Goal: Complete application form

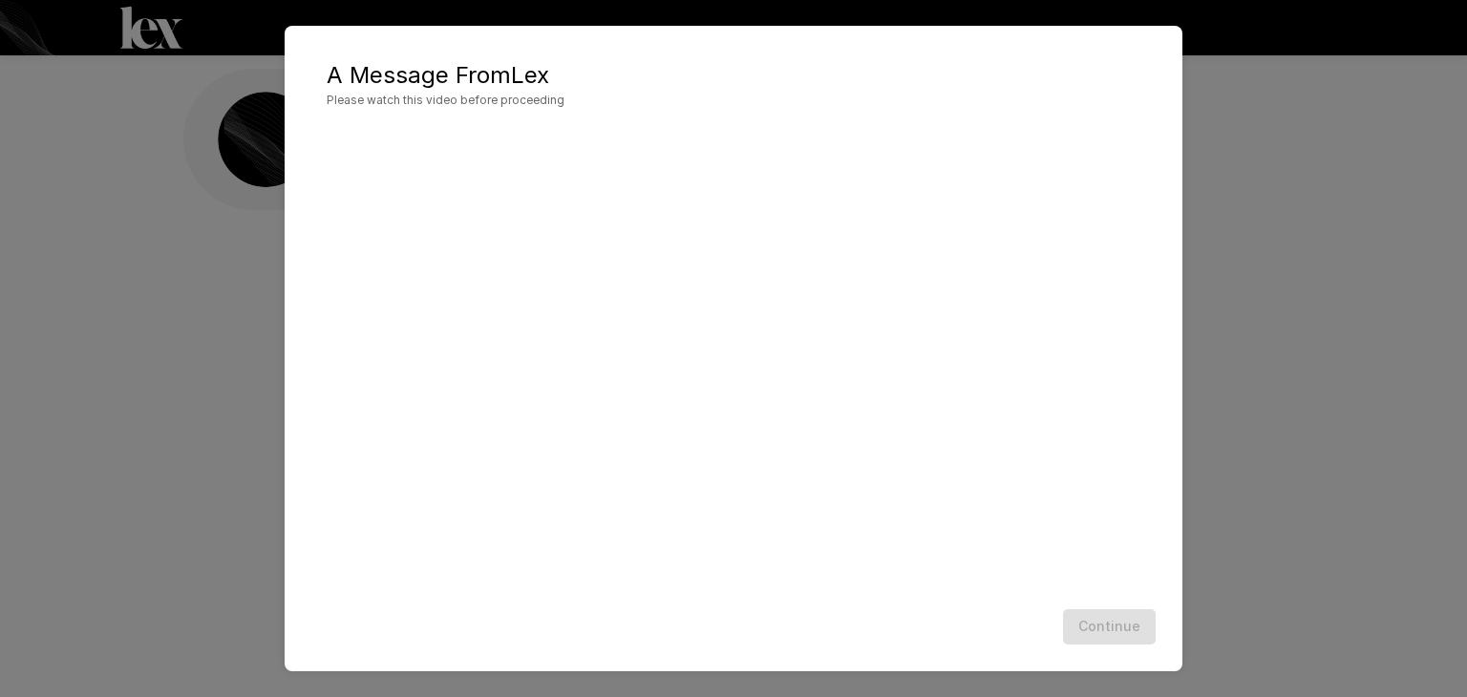
click at [1124, 616] on div "Continue" at bounding box center [734, 627] width 860 height 51
click at [1112, 634] on button "Continue" at bounding box center [1109, 626] width 93 height 35
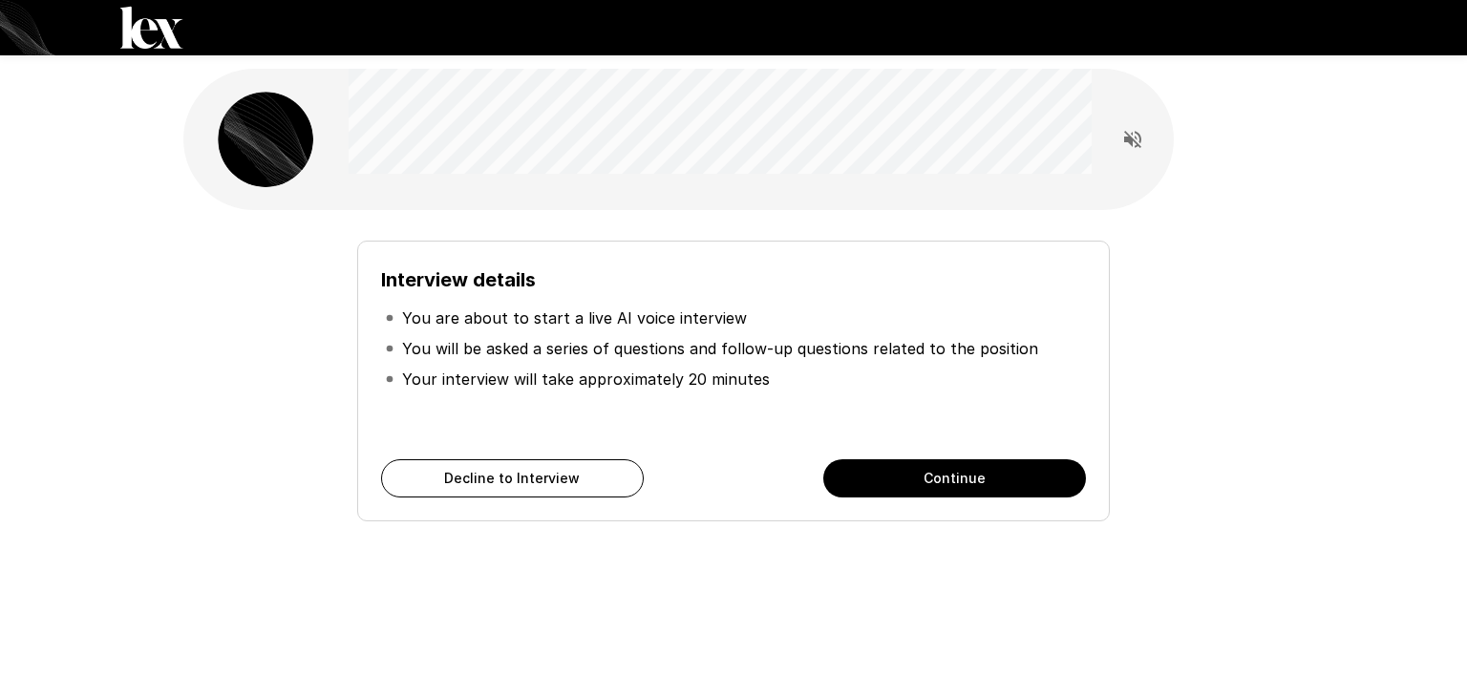
click at [1037, 477] on button "Continue" at bounding box center [954, 478] width 263 height 38
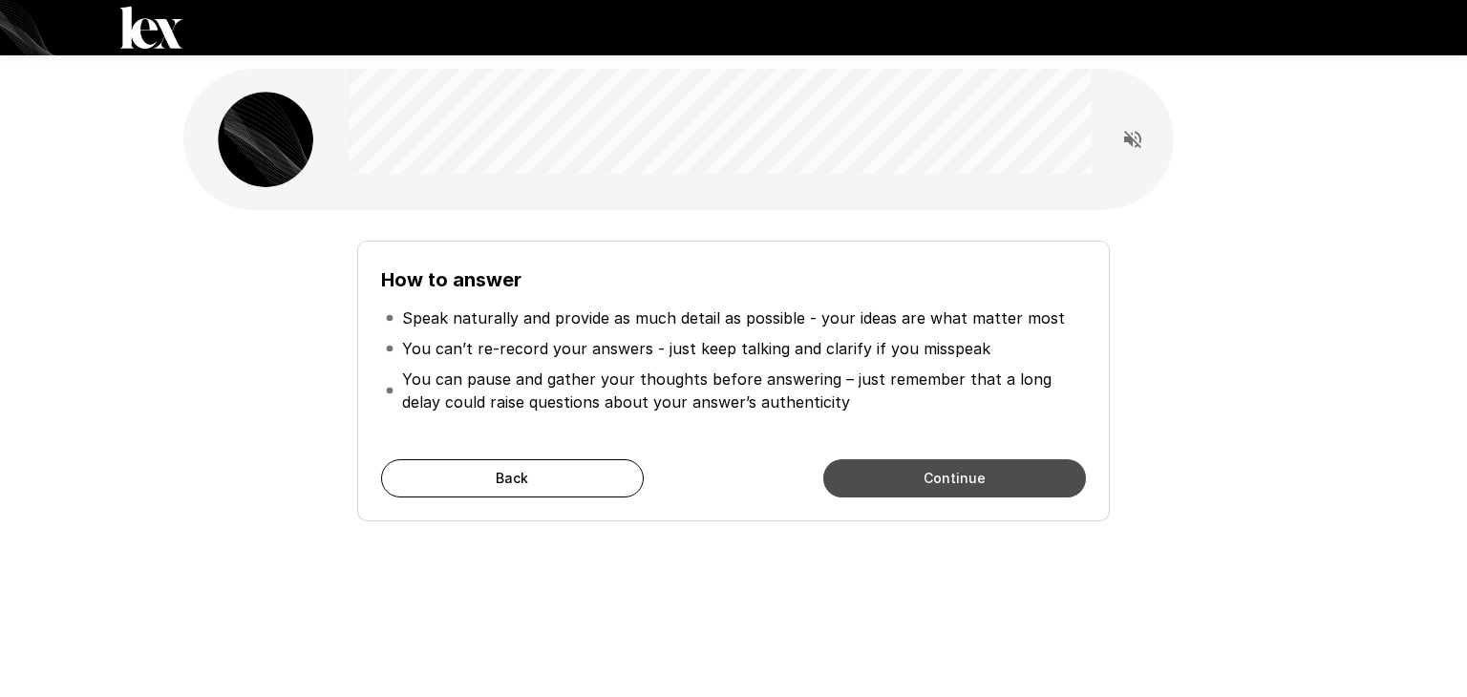
click at [1037, 475] on button "Continue" at bounding box center [954, 478] width 263 height 38
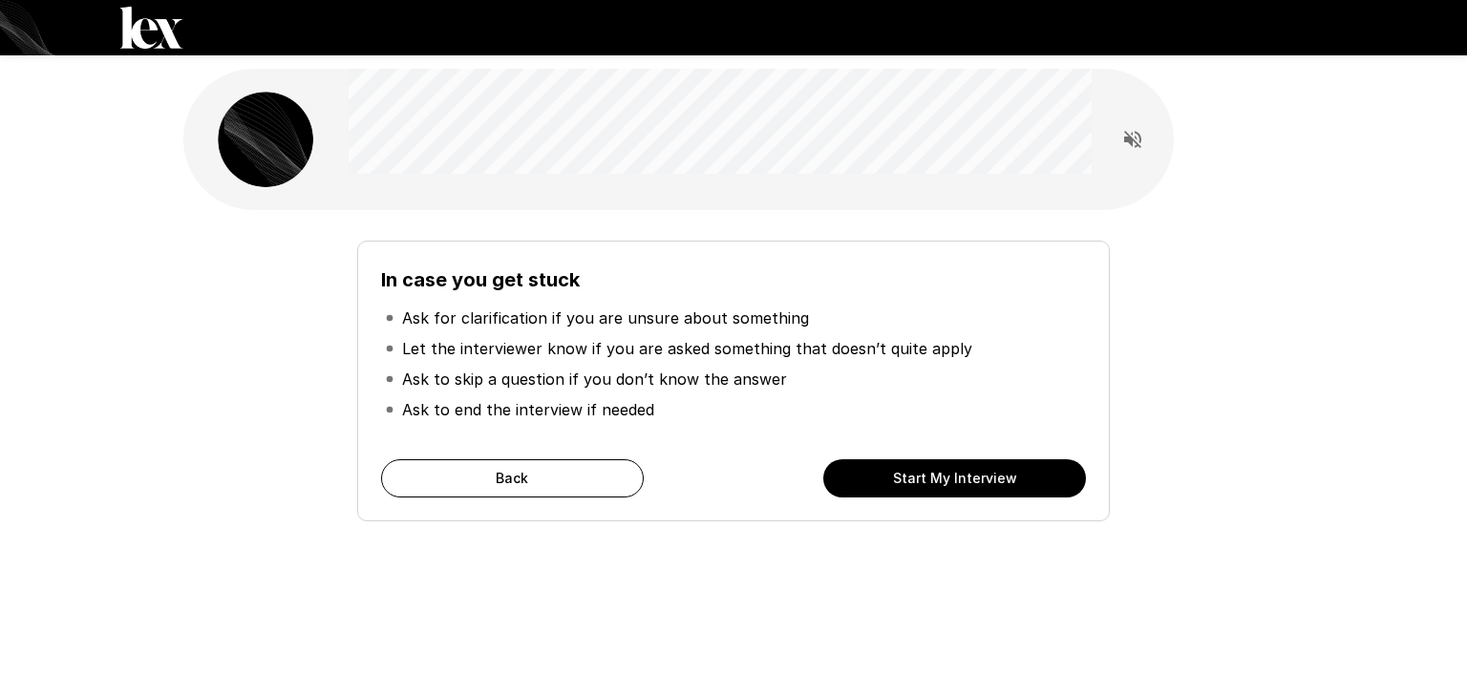
click at [1035, 479] on button "Start My Interview" at bounding box center [954, 478] width 263 height 38
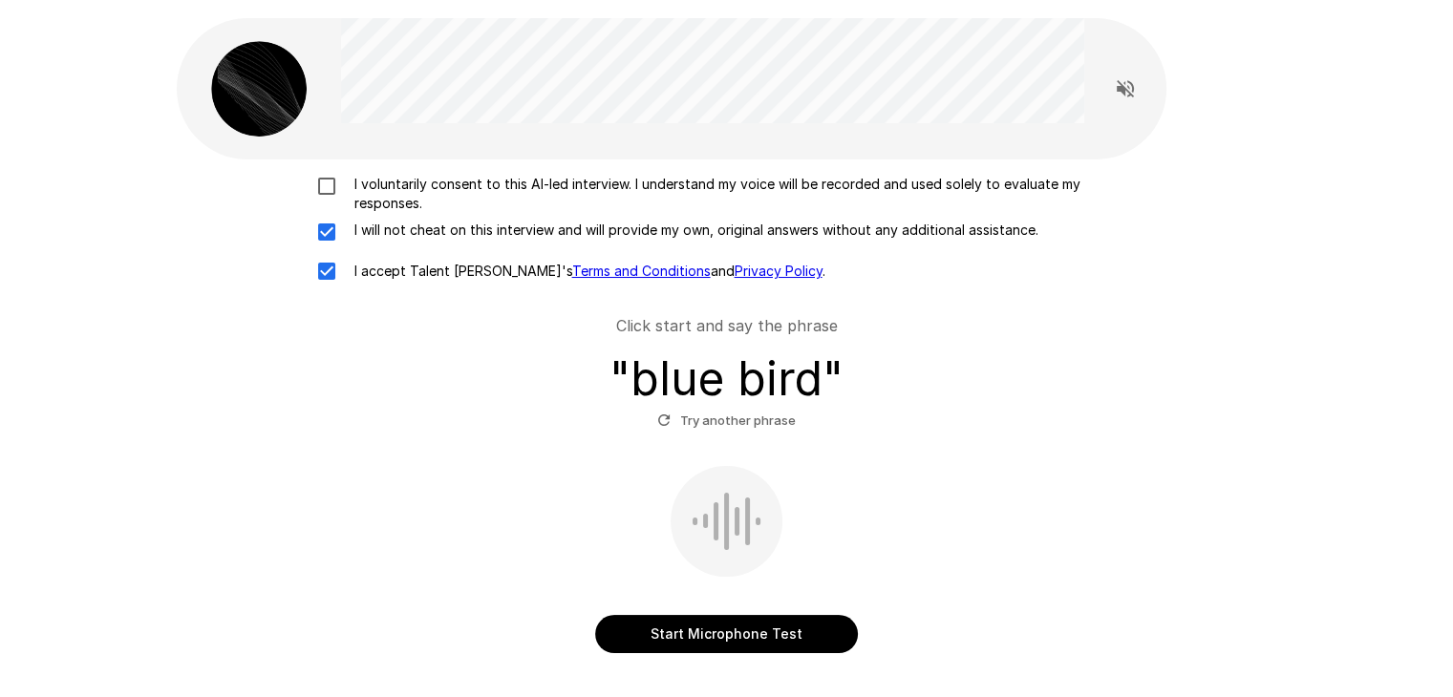
scroll to position [50, 0]
click at [786, 195] on p "I voluntarily consent to this AI-led interview. I understand my voice will be r…" at bounding box center [747, 195] width 800 height 38
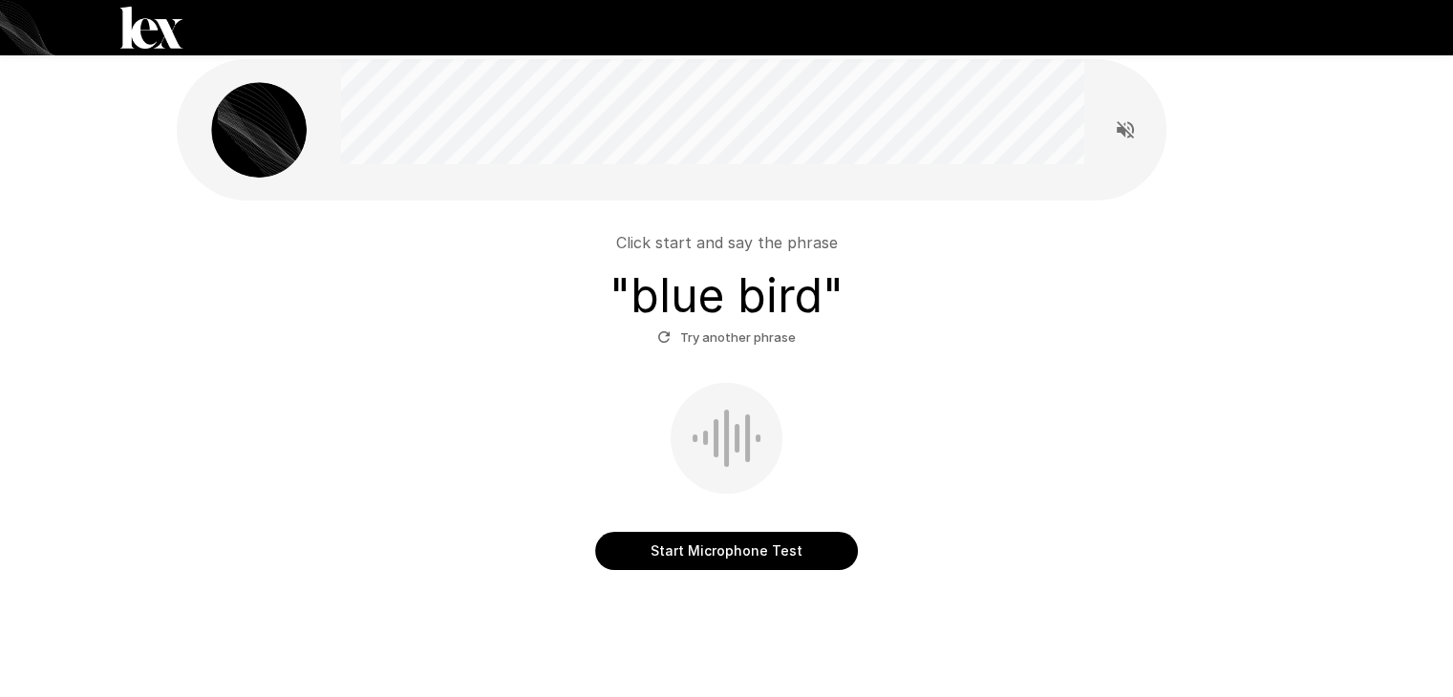
scroll to position [8, 0]
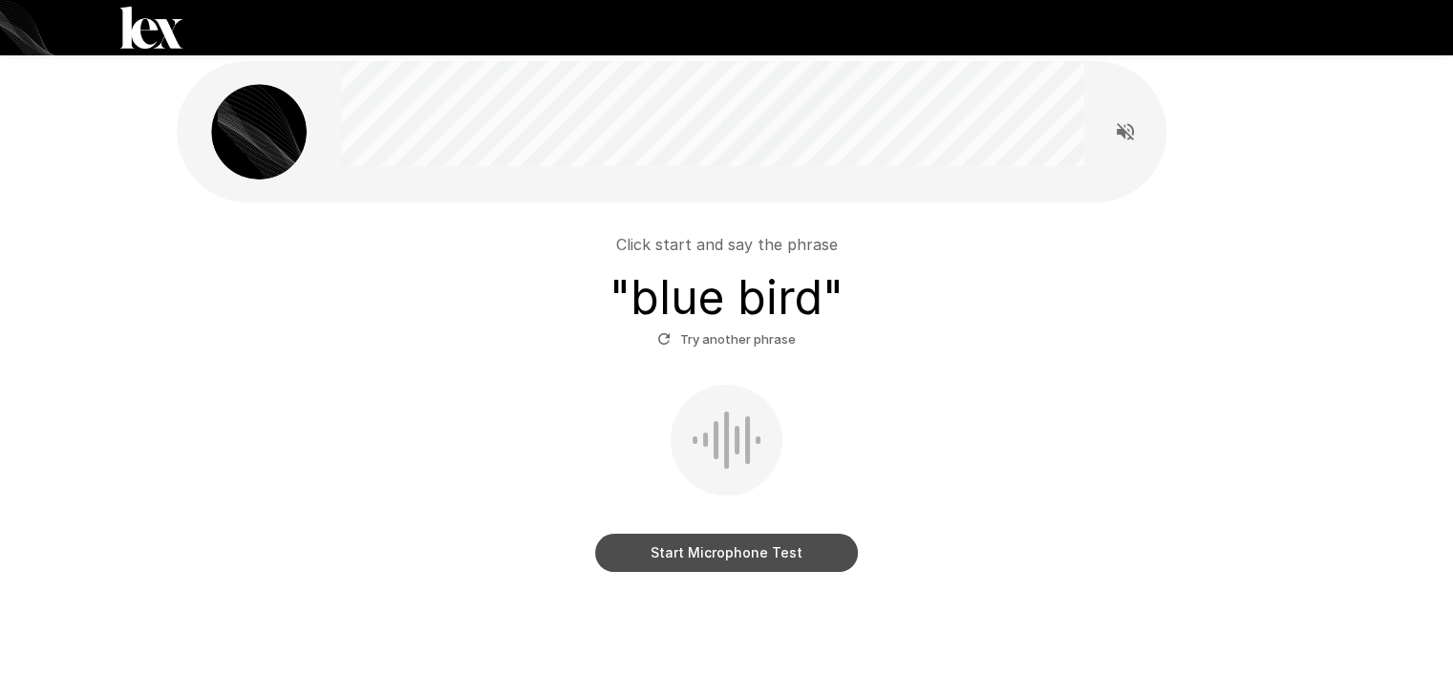
click at [772, 553] on button "Start Microphone Test" at bounding box center [726, 553] width 263 height 38
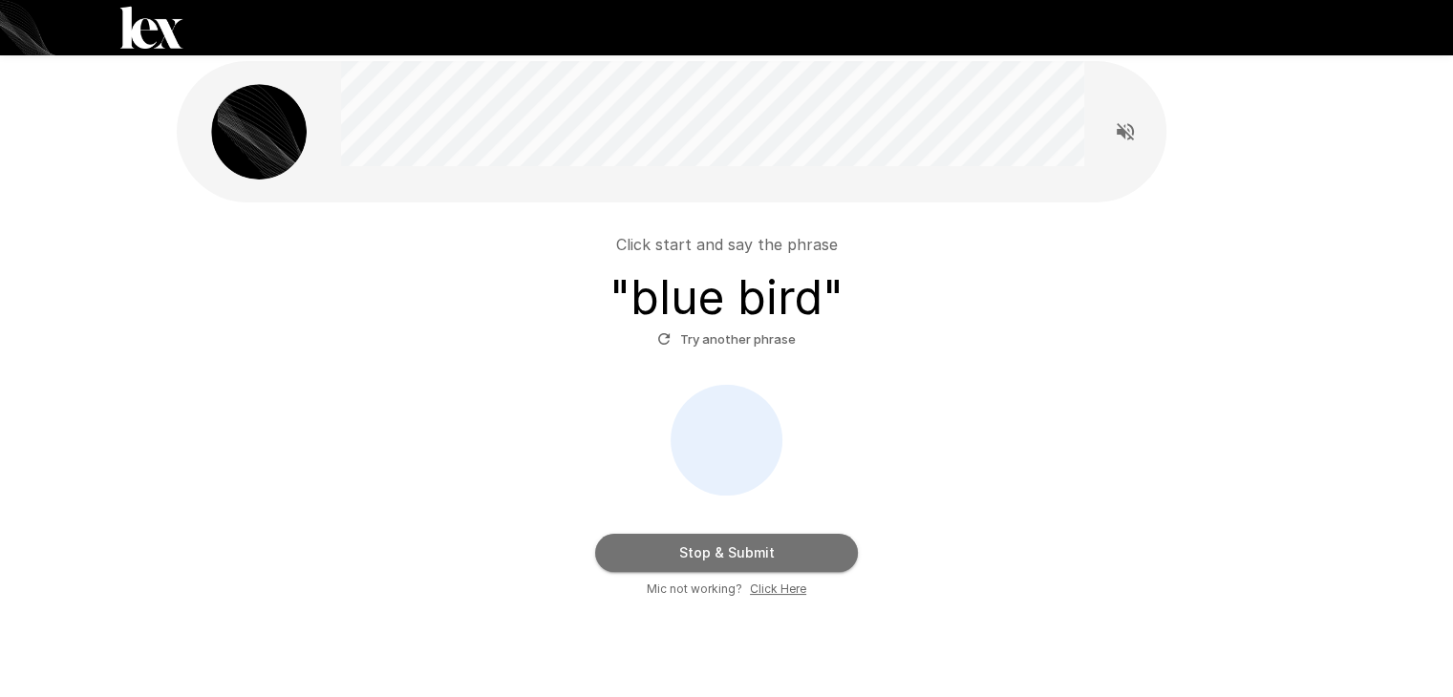
click at [772, 553] on button "Stop & Submit" at bounding box center [726, 553] width 263 height 38
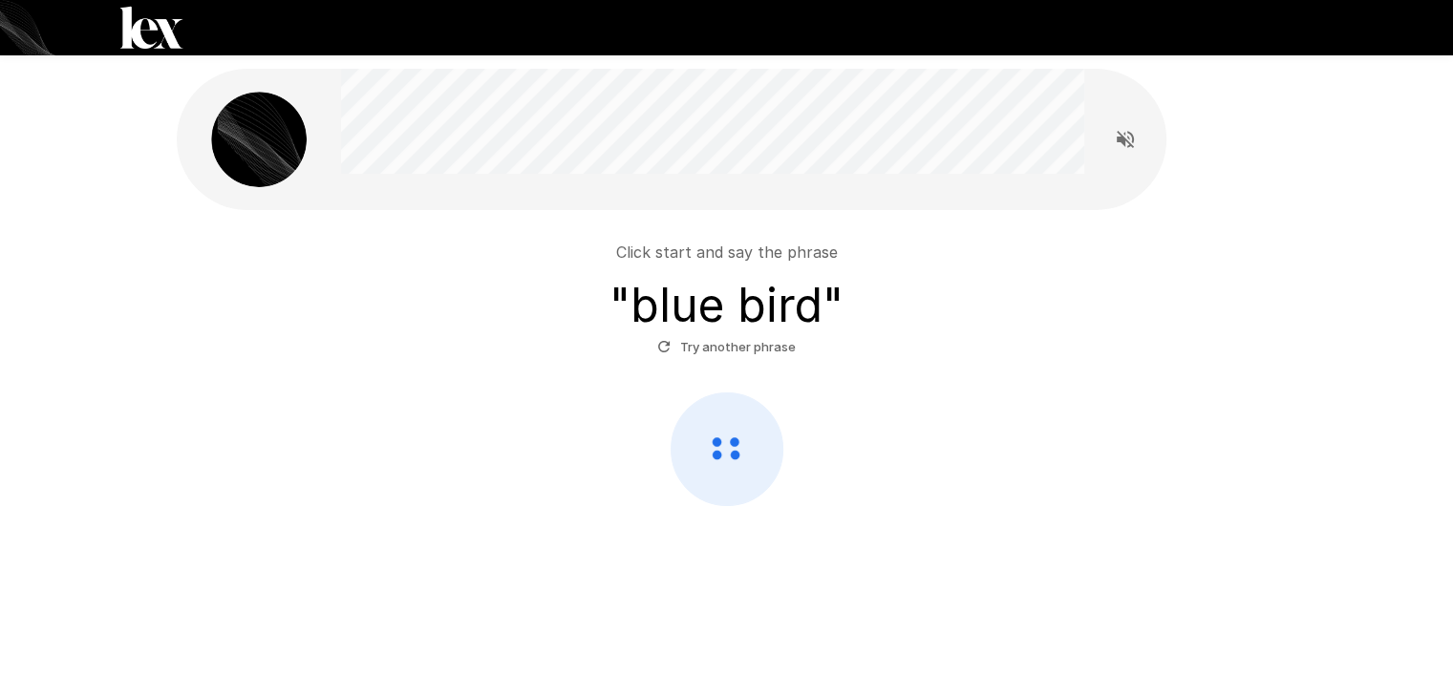
scroll to position [0, 0]
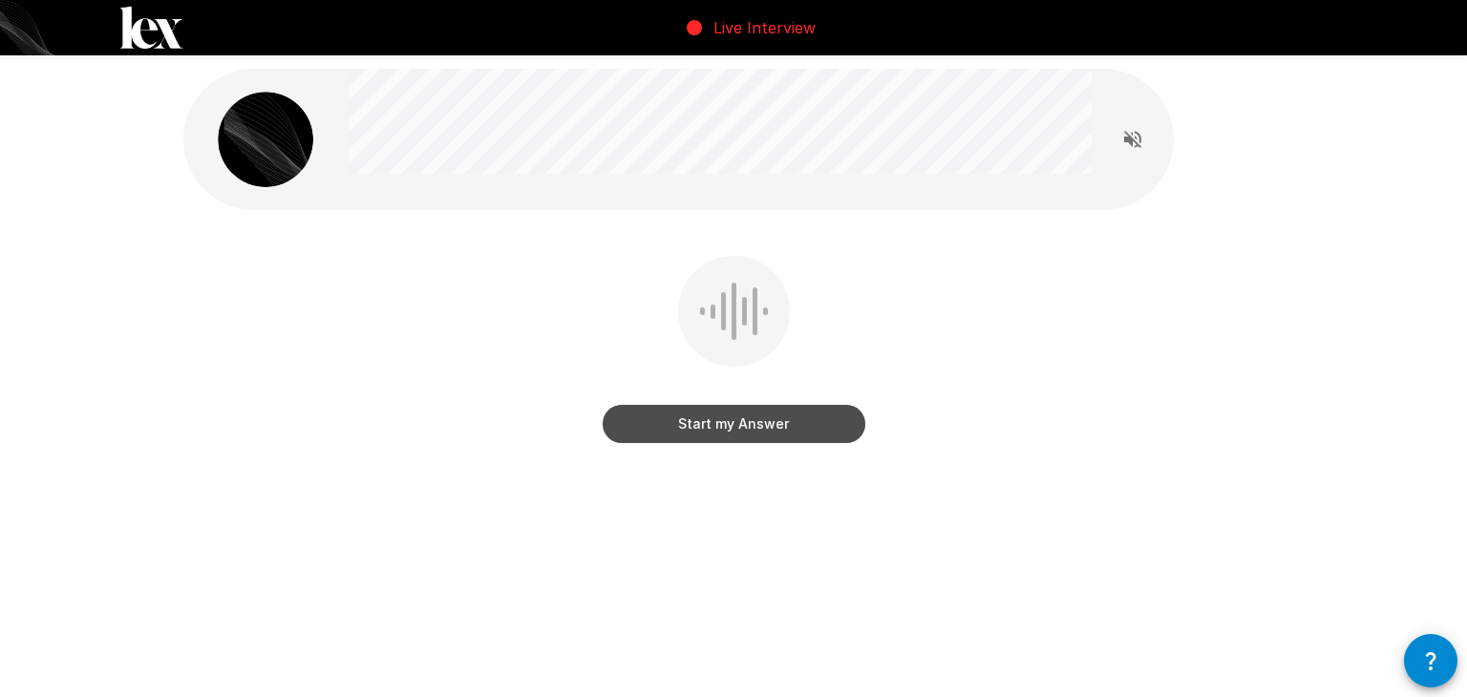
click at [764, 432] on button "Start my Answer" at bounding box center [734, 424] width 263 height 38
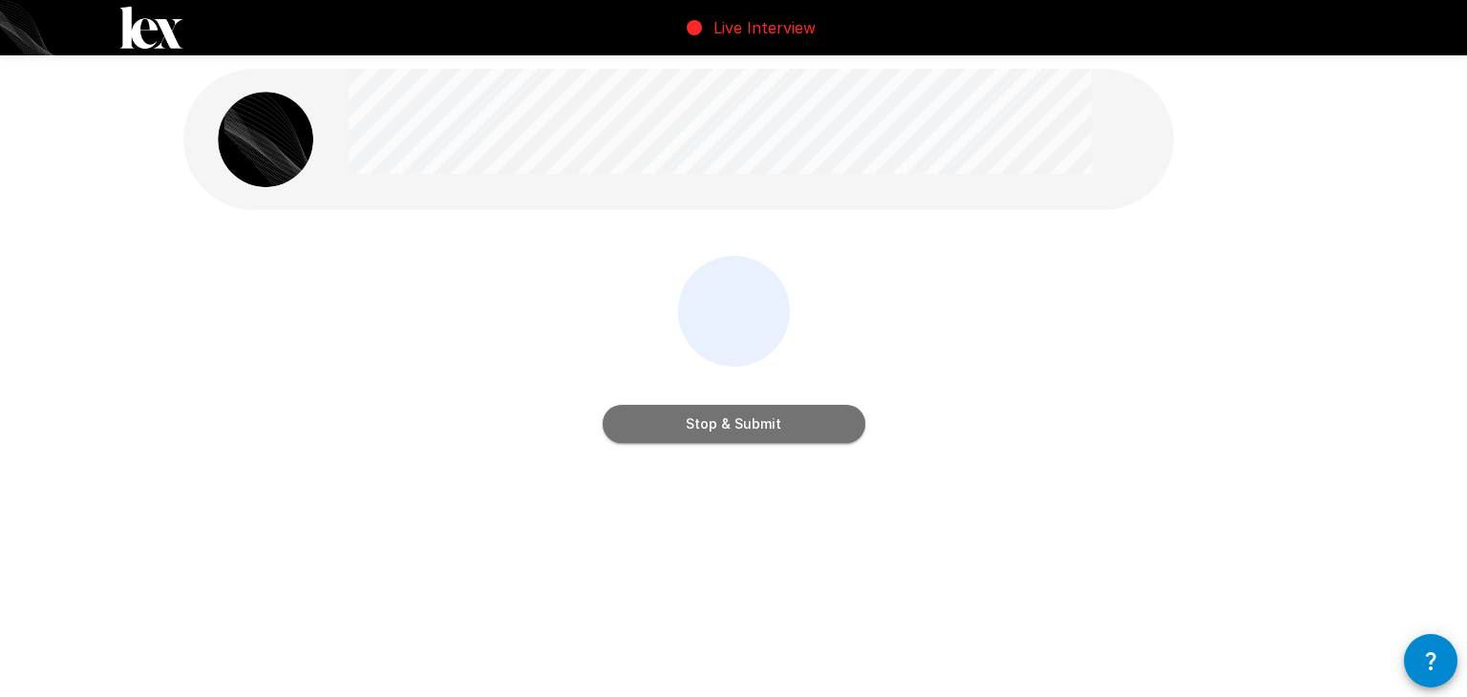
click at [764, 430] on button "Stop & Submit" at bounding box center [734, 424] width 263 height 38
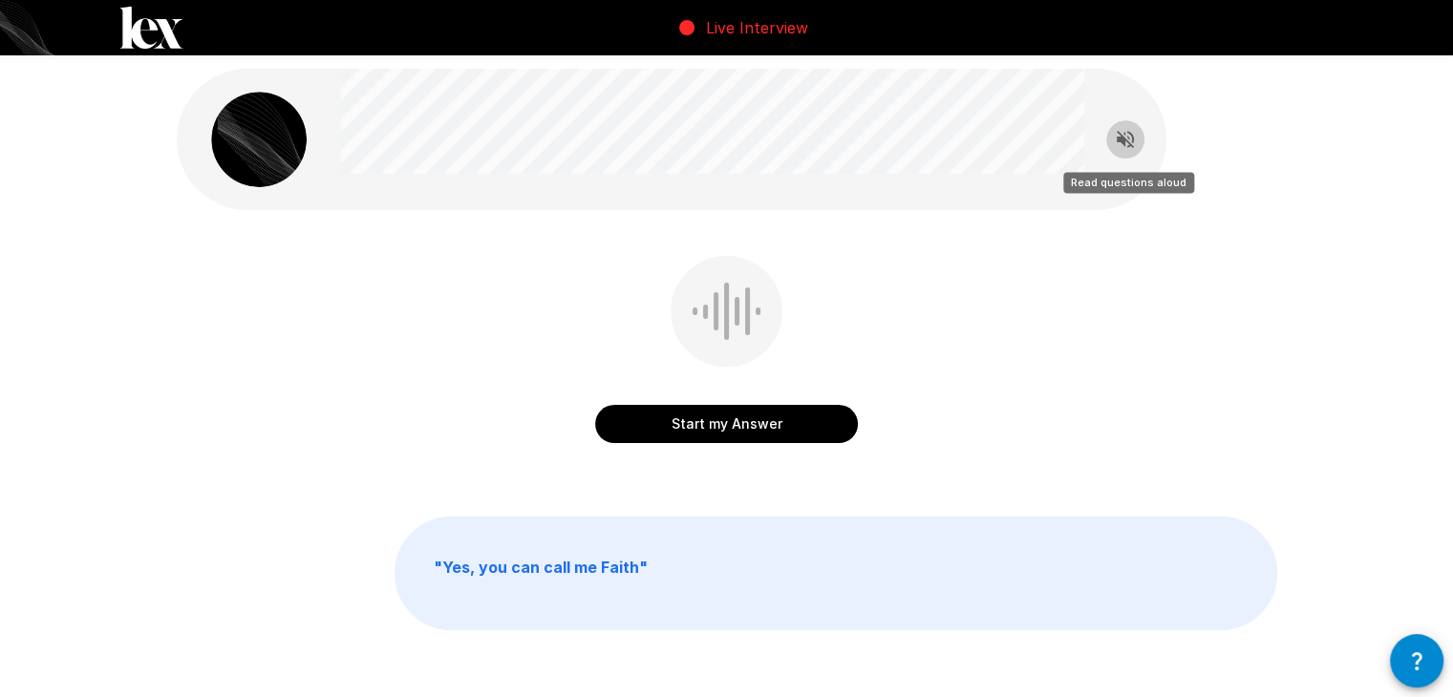
click at [1118, 143] on icon "Read questions aloud" at bounding box center [1125, 139] width 23 height 23
click at [759, 426] on button "Start my Answer" at bounding box center [726, 424] width 263 height 38
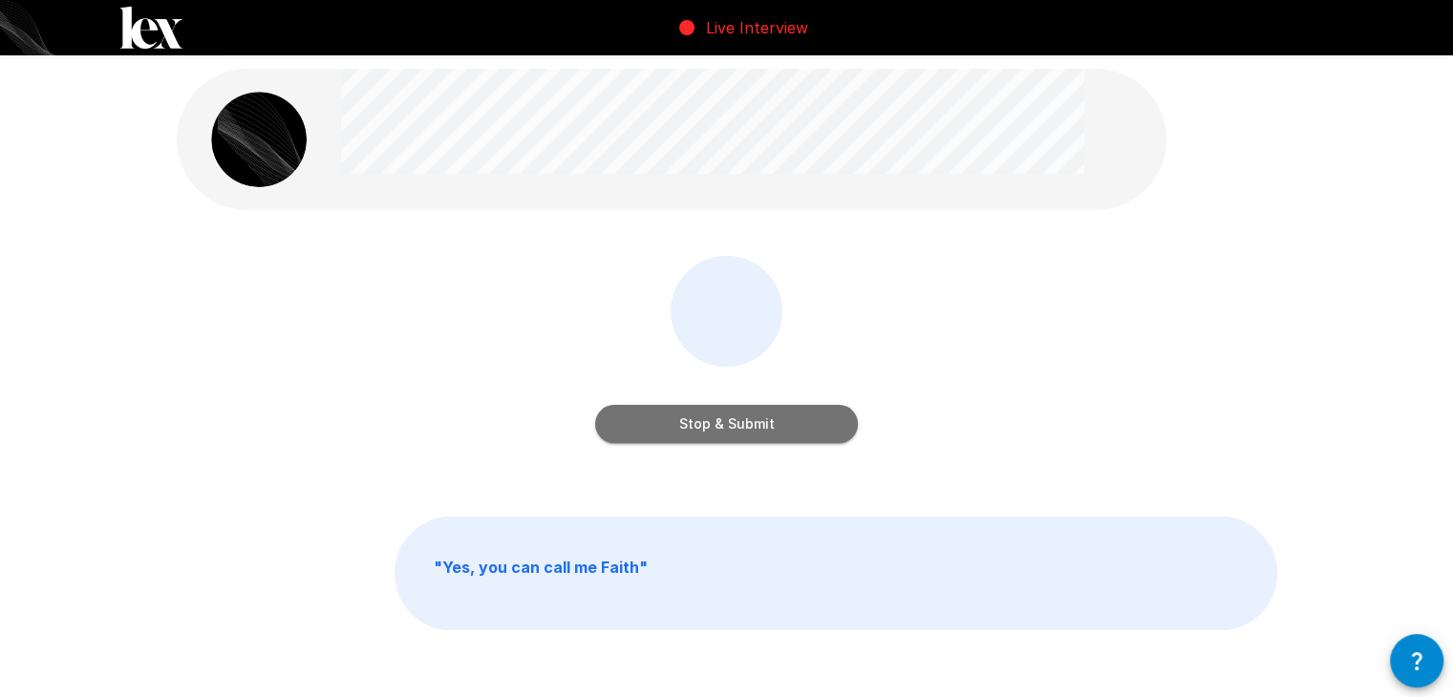
click at [769, 431] on button "Stop & Submit" at bounding box center [726, 424] width 263 height 38
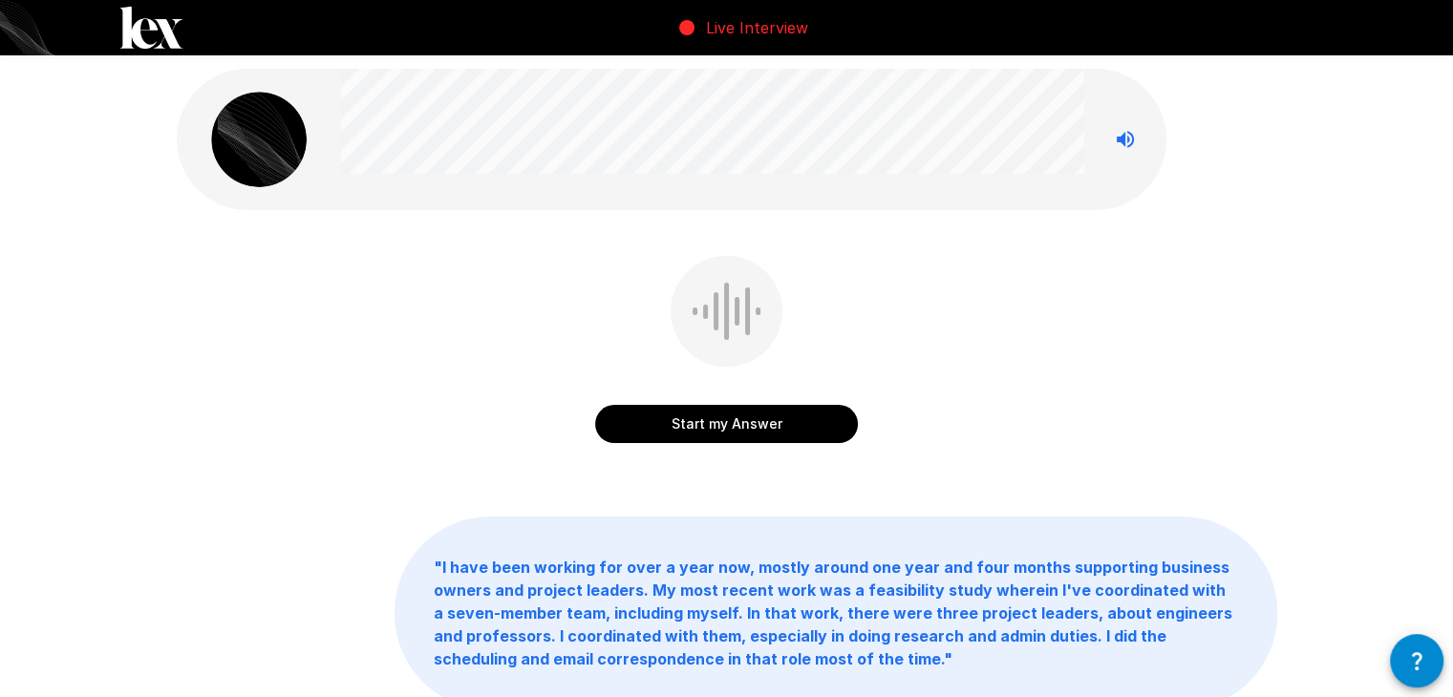
click at [834, 428] on button "Start my Answer" at bounding box center [726, 424] width 263 height 38
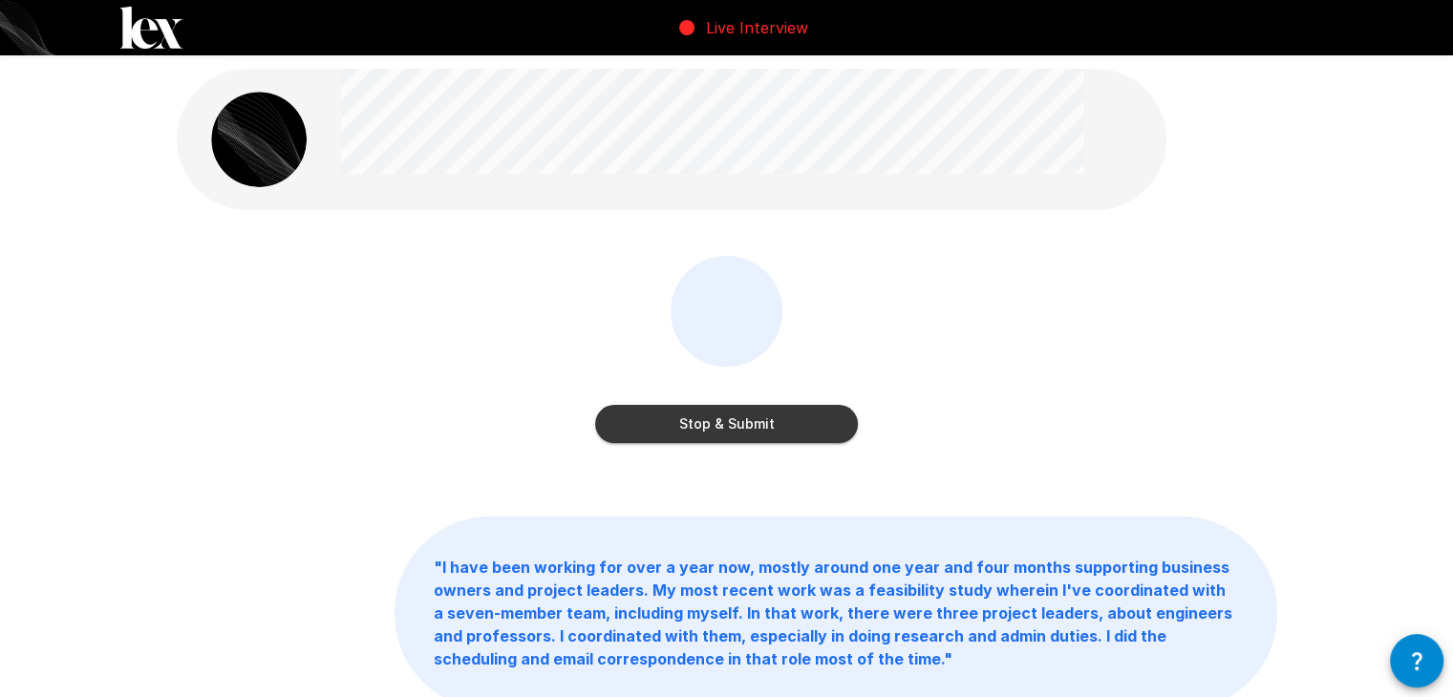
click at [833, 429] on button "Stop & Submit" at bounding box center [726, 424] width 263 height 38
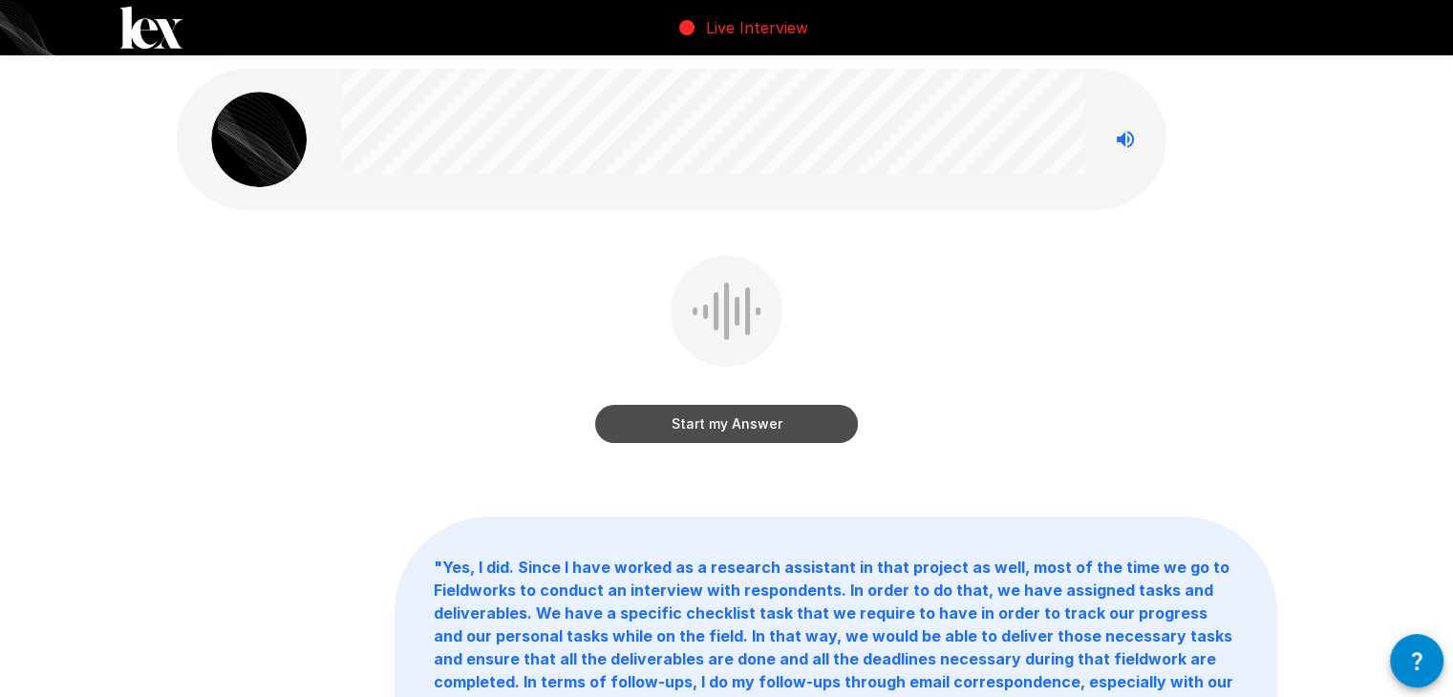
click at [671, 430] on button "Start my Answer" at bounding box center [726, 424] width 263 height 38
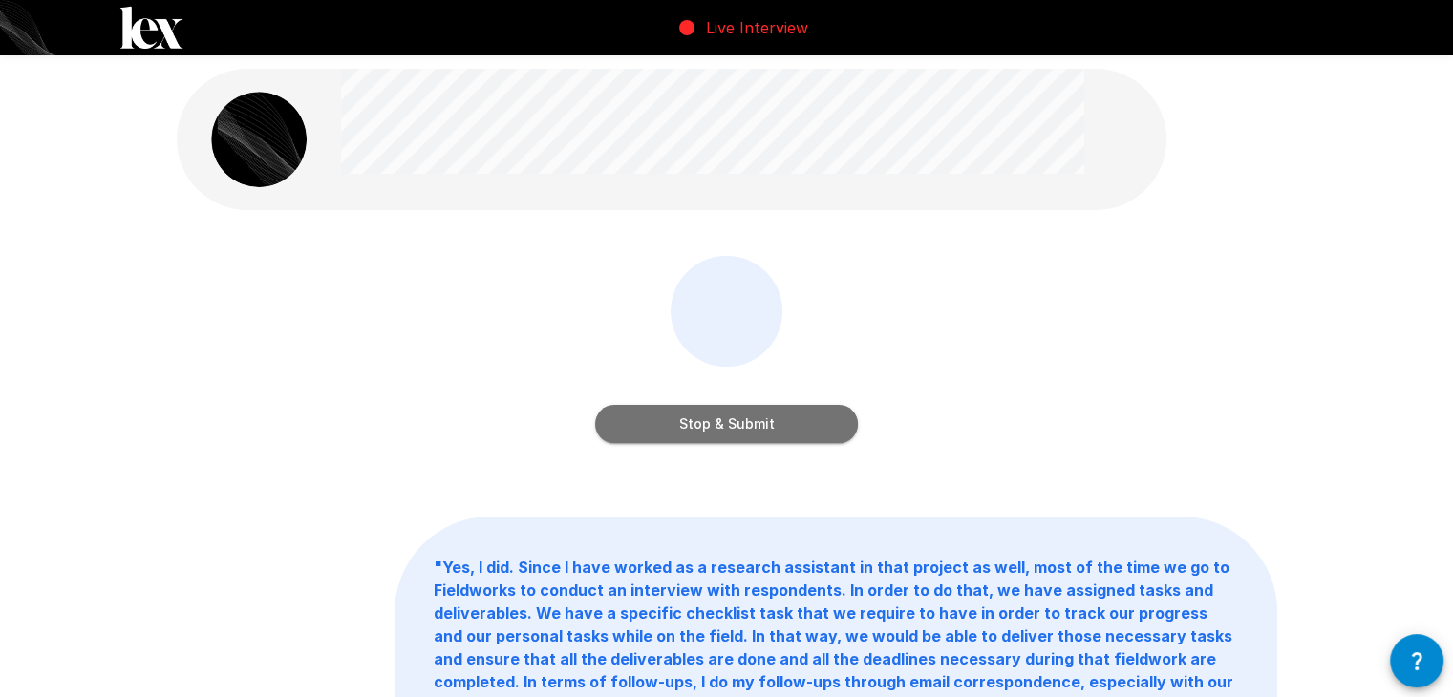
drag, startPoint x: 767, startPoint y: 425, endPoint x: 771, endPoint y: 416, distance: 10.3
click at [768, 424] on button "Stop & Submit" at bounding box center [726, 424] width 263 height 38
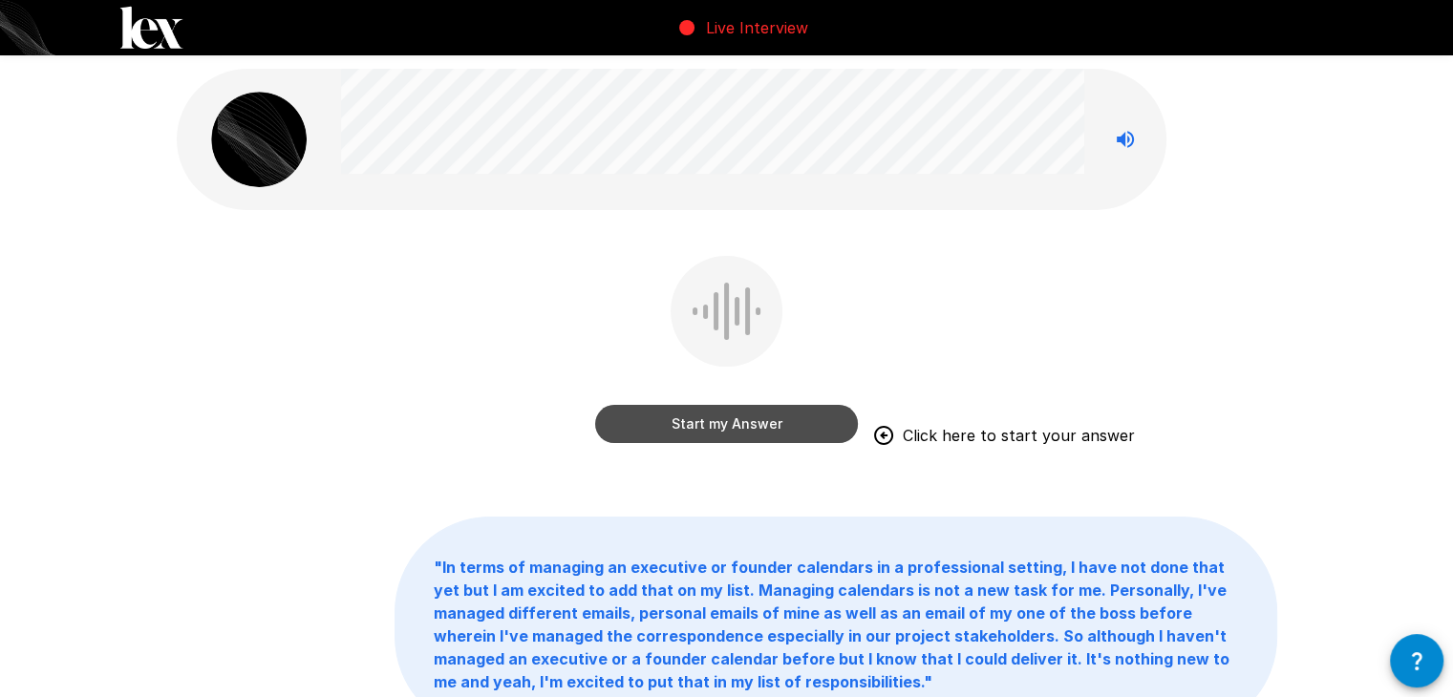
click at [742, 433] on button "Start my Answer" at bounding box center [726, 424] width 263 height 38
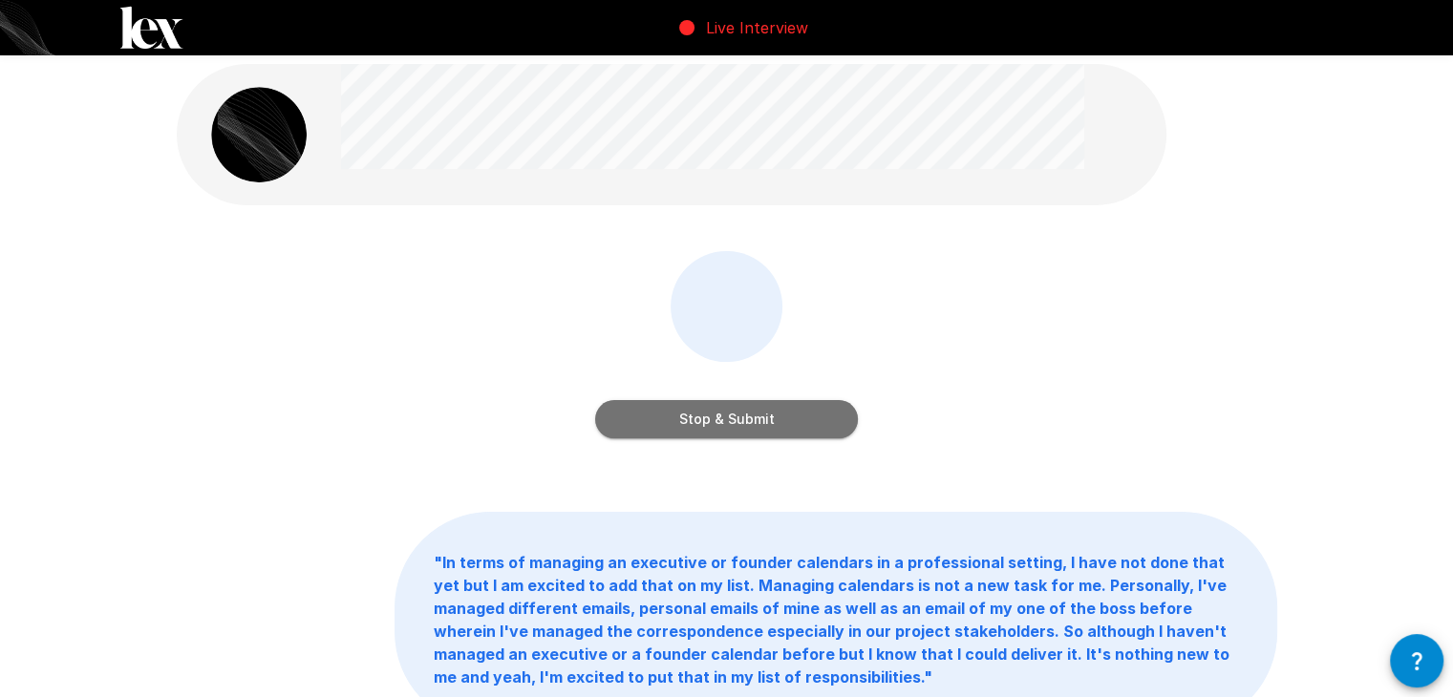
click at [742, 433] on button "Stop & Submit" at bounding box center [726, 419] width 263 height 38
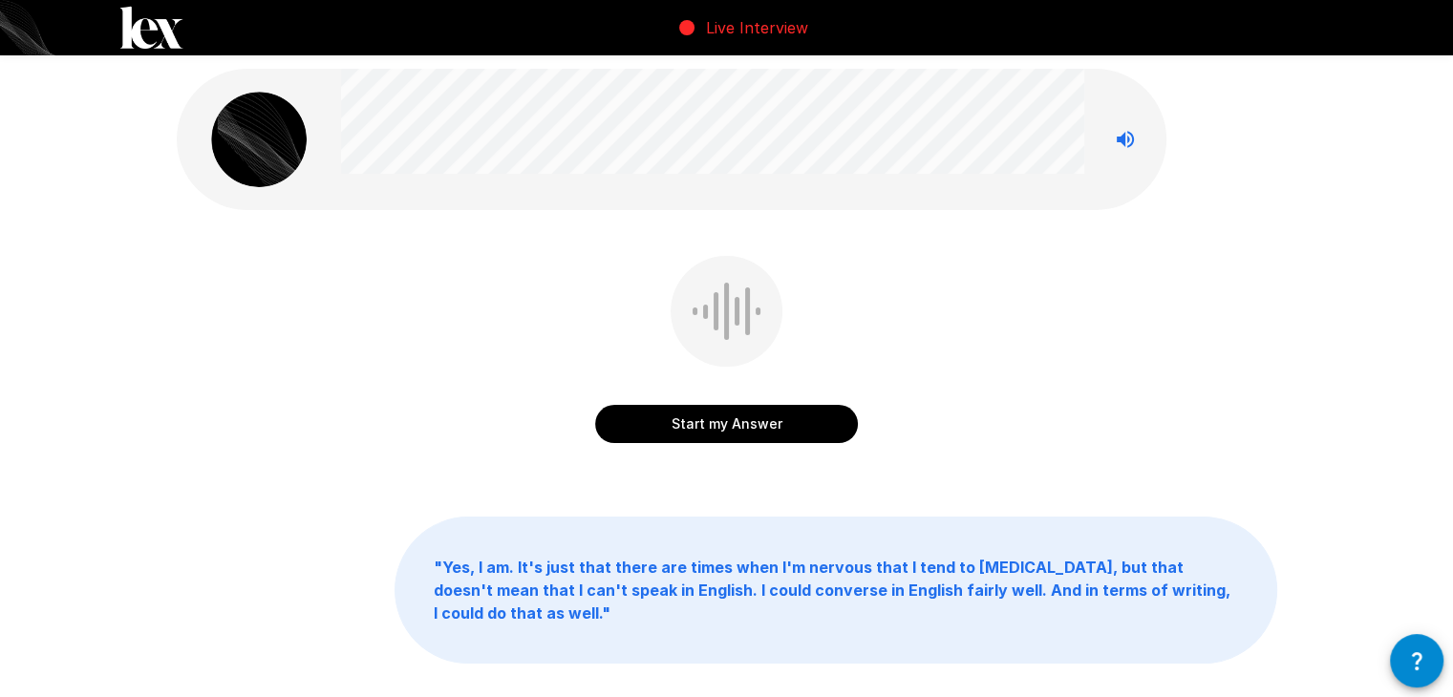
click at [793, 403] on div "Start my Answer" at bounding box center [726, 405] width 263 height 76
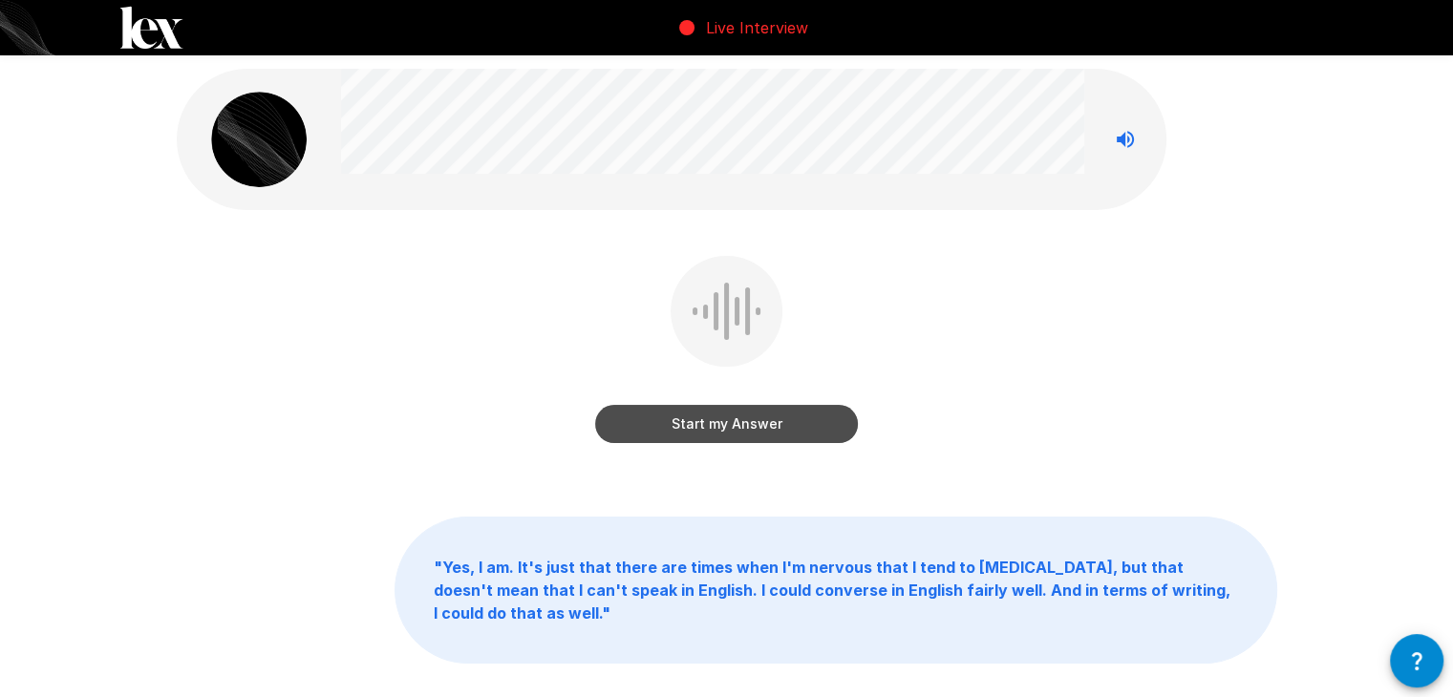
click at [794, 416] on button "Start my Answer" at bounding box center [726, 424] width 263 height 38
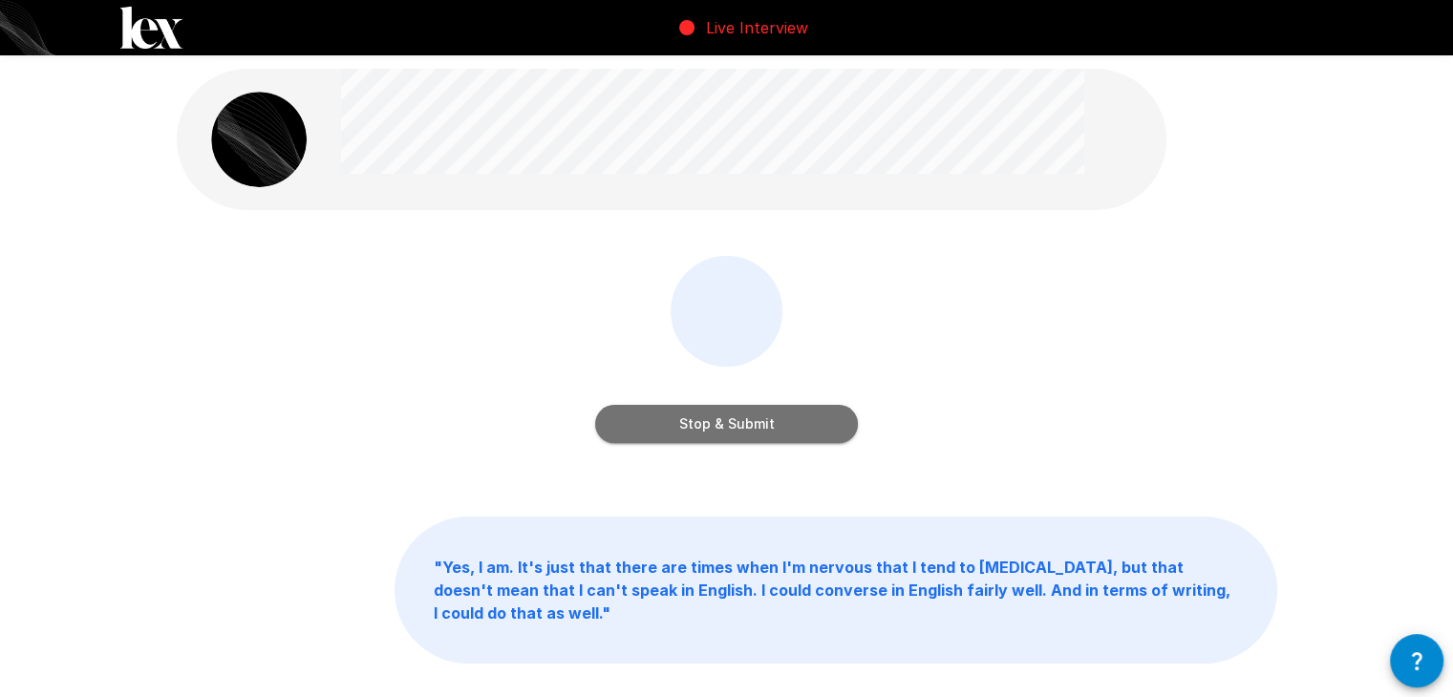
click at [787, 420] on button "Stop & Submit" at bounding box center [726, 424] width 263 height 38
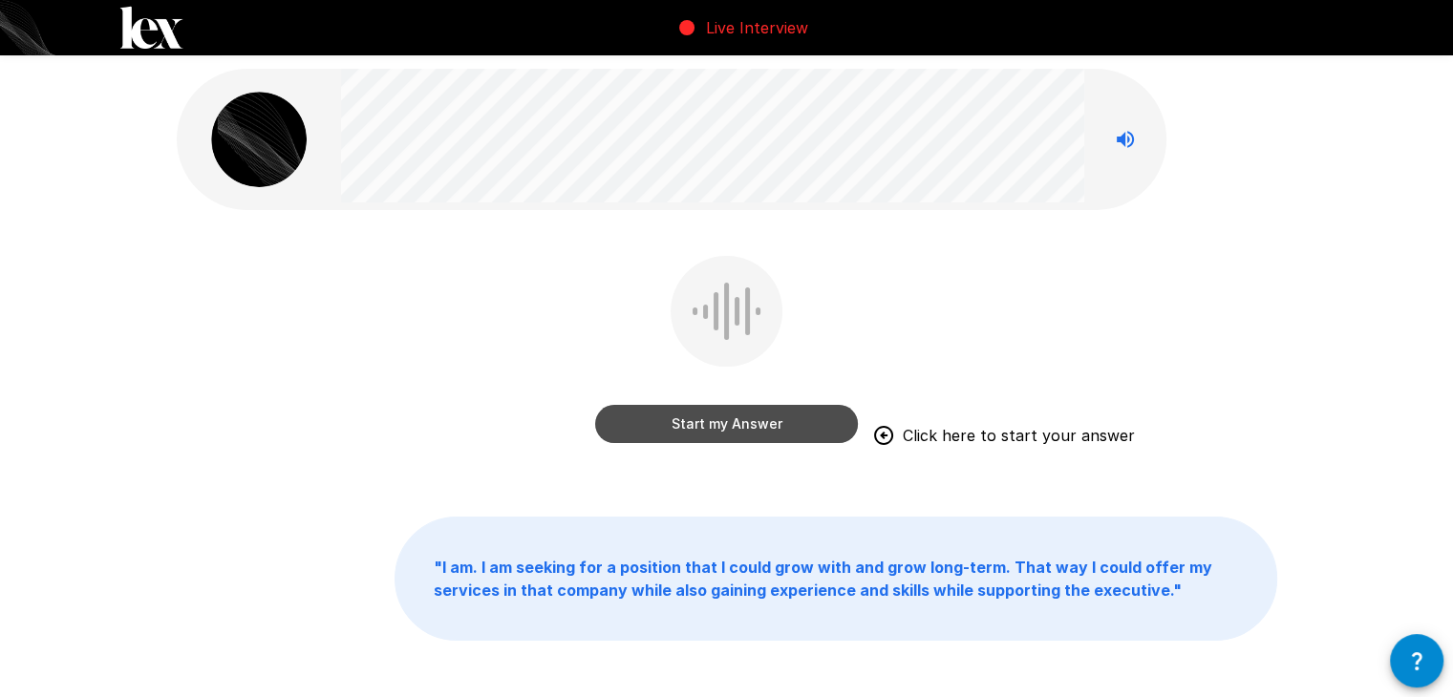
click at [806, 421] on button "Start my Answer" at bounding box center [726, 424] width 263 height 38
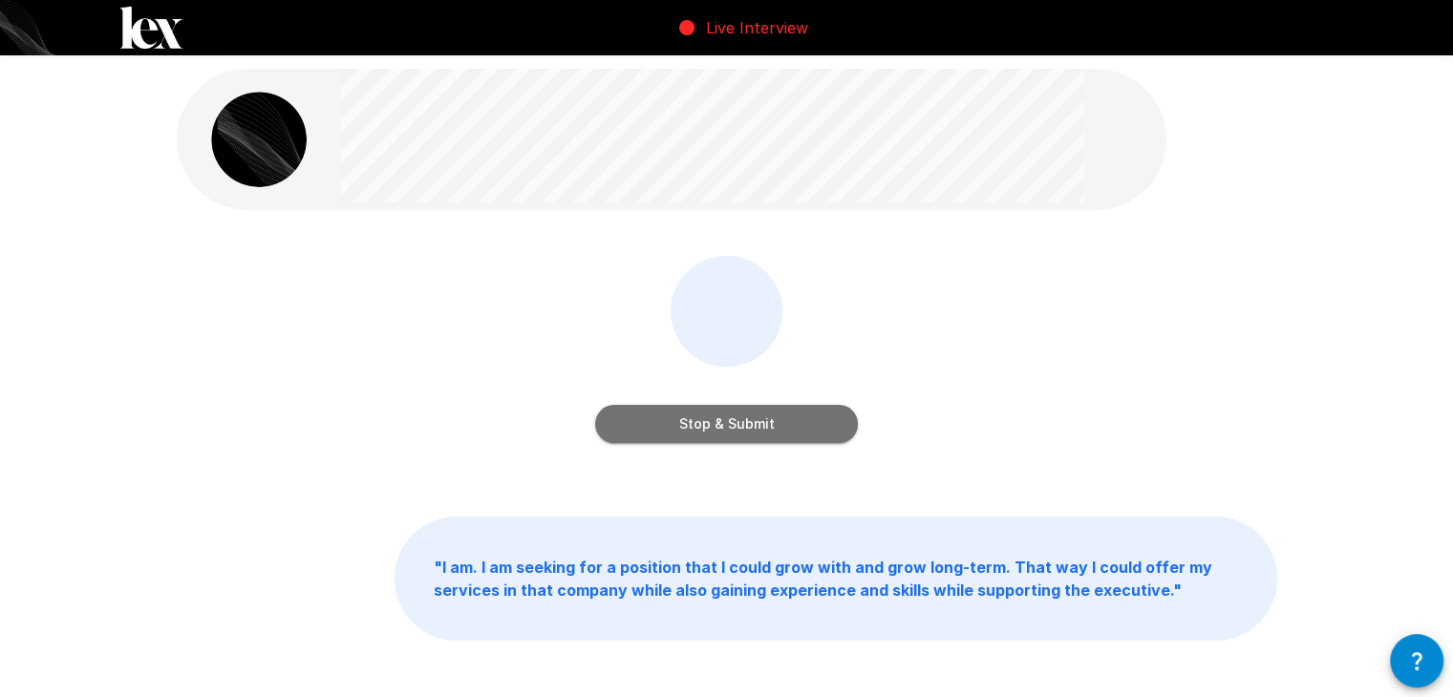
click at [822, 429] on button "Stop & Submit" at bounding box center [726, 424] width 263 height 38
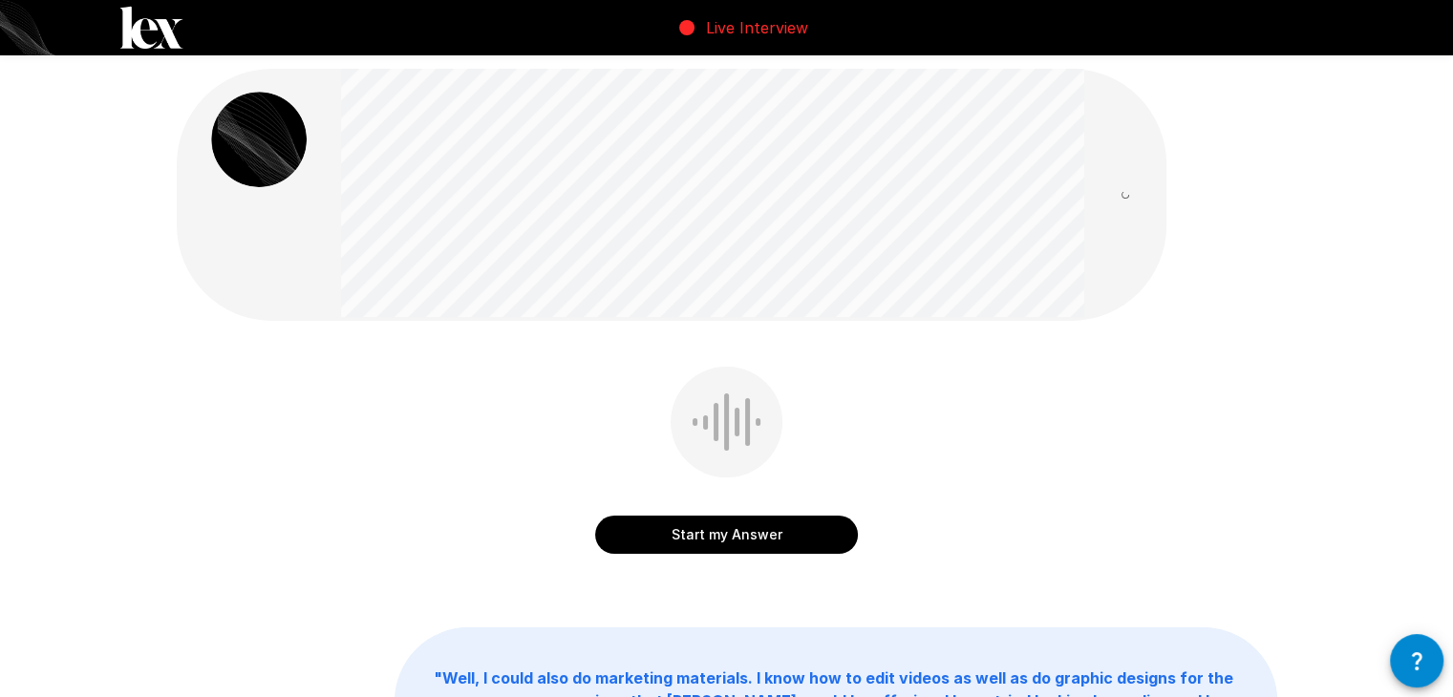
click at [665, 530] on button "Start my Answer" at bounding box center [726, 535] width 263 height 38
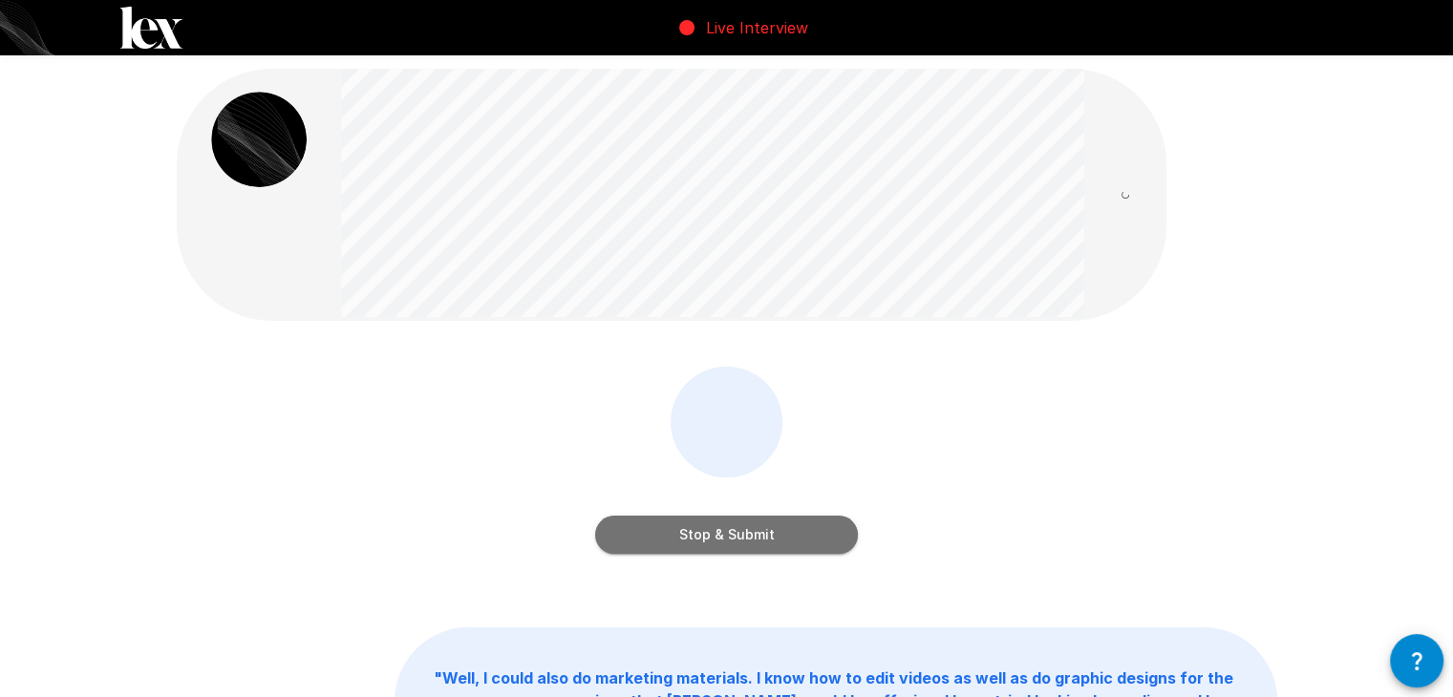
click at [695, 541] on button "Stop & Submit" at bounding box center [726, 535] width 263 height 38
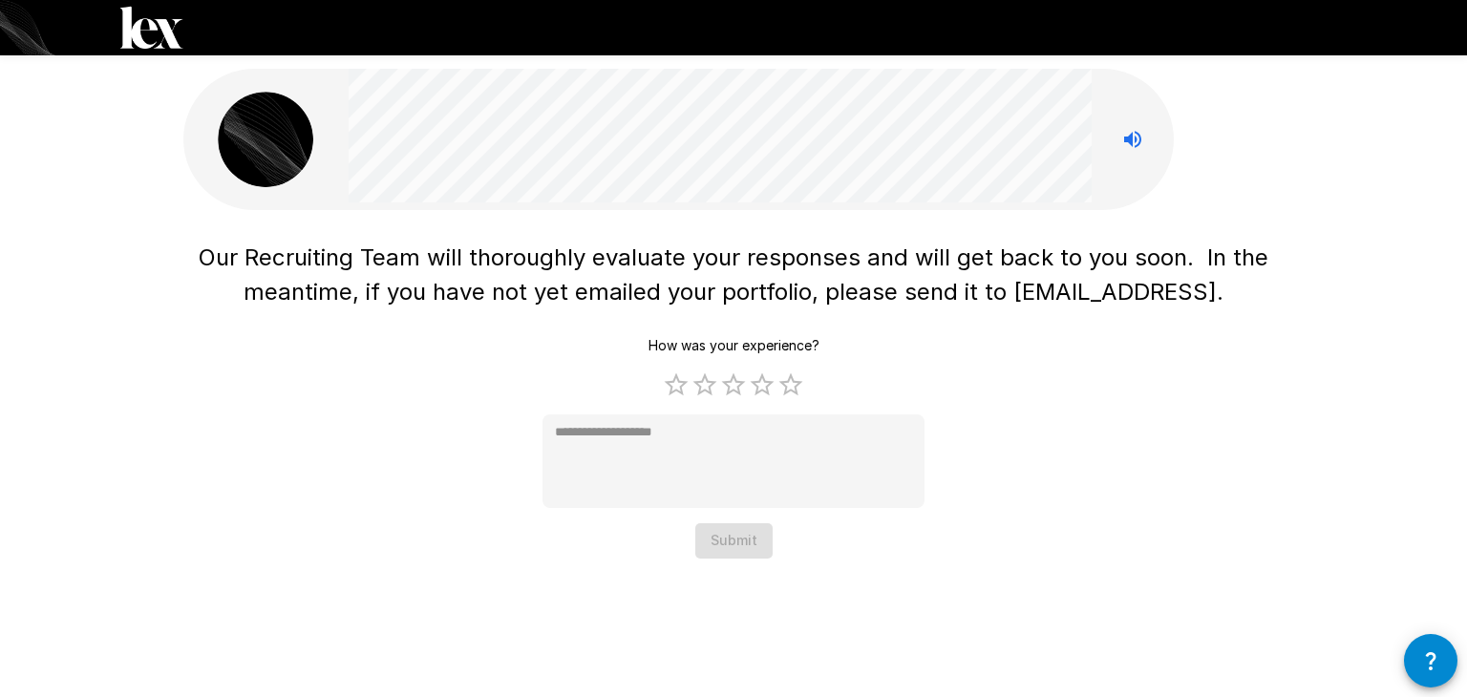
type textarea "*"
